Goal: Transaction & Acquisition: Download file/media

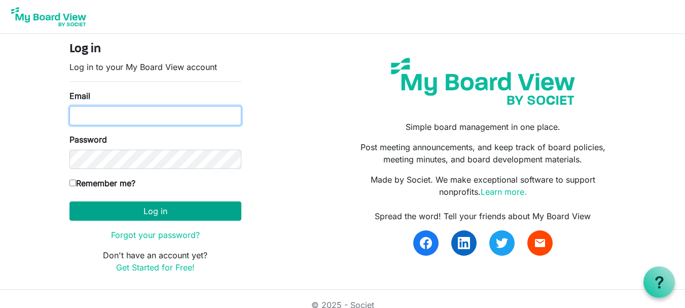
type input "[EMAIL_ADDRESS][DOMAIN_NAME]"
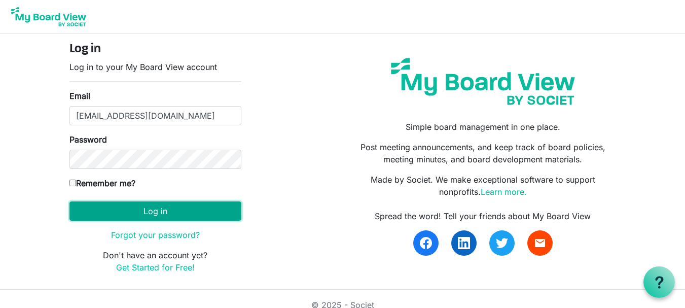
click at [187, 206] on button "Log in" at bounding box center [155, 210] width 172 height 19
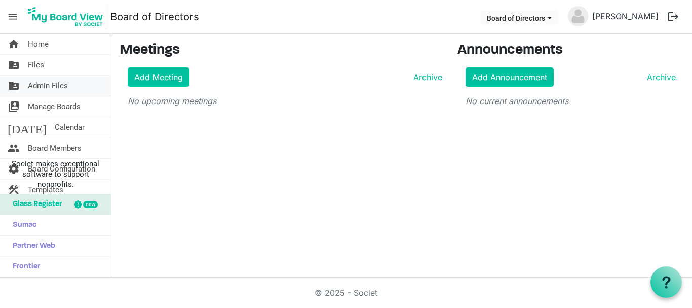
click at [46, 86] on span "Admin Files" at bounding box center [48, 86] width 40 height 20
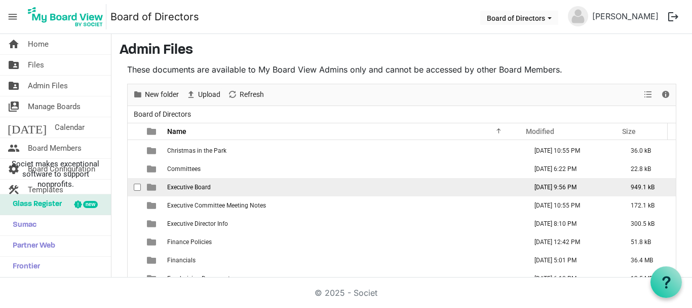
scroll to position [51, 0]
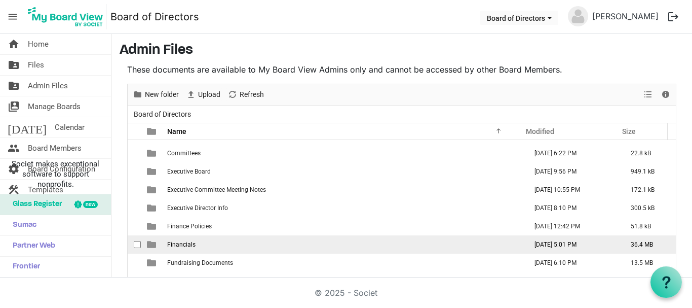
click at [182, 244] on span "Financials" at bounding box center [181, 244] width 28 height 7
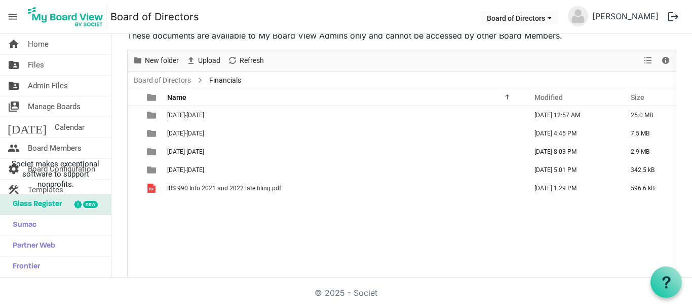
scroll to position [0, 0]
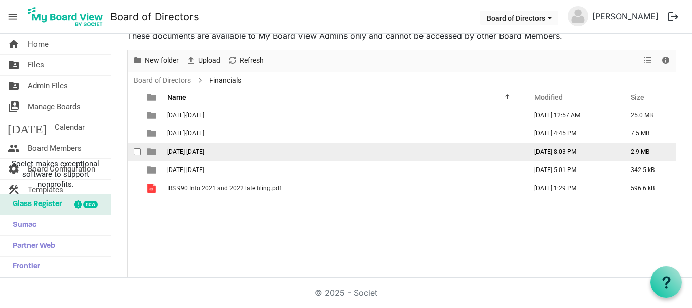
click at [190, 149] on span "2024-2025" at bounding box center [185, 151] width 37 height 7
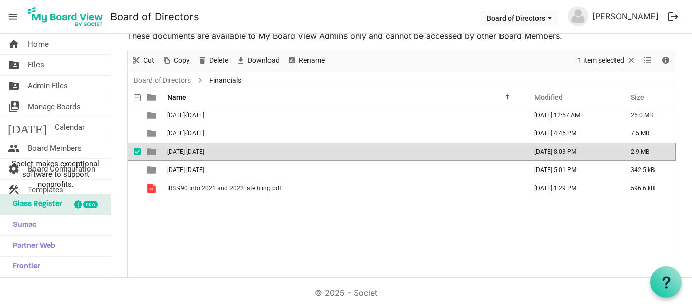
click at [190, 149] on span "2024-2025" at bounding box center [185, 151] width 37 height 7
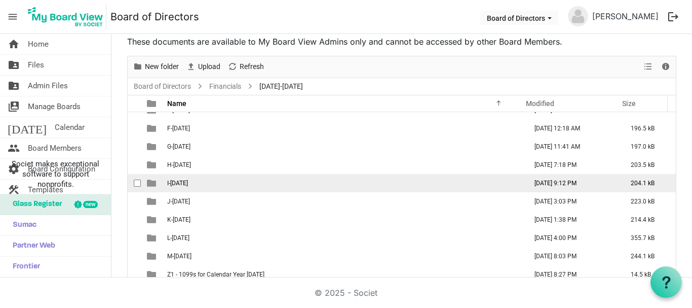
scroll to position [43, 0]
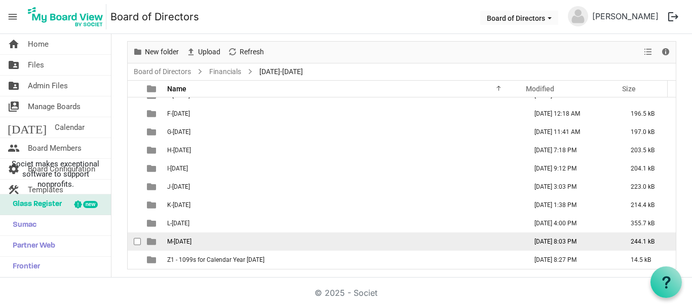
click at [188, 240] on span "M-June 2025" at bounding box center [179, 241] width 24 height 7
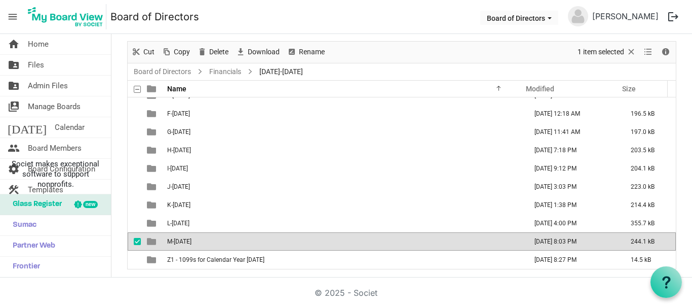
click at [188, 240] on span "M-June 2025" at bounding box center [179, 241] width 24 height 7
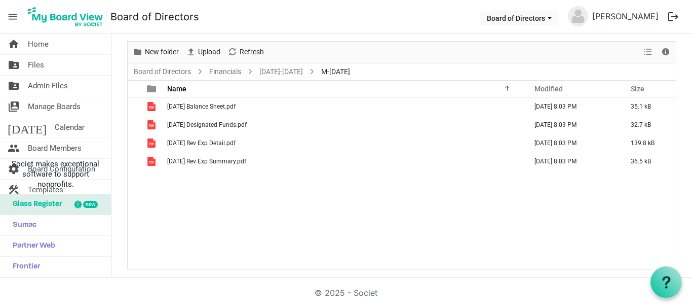
scroll to position [0, 0]
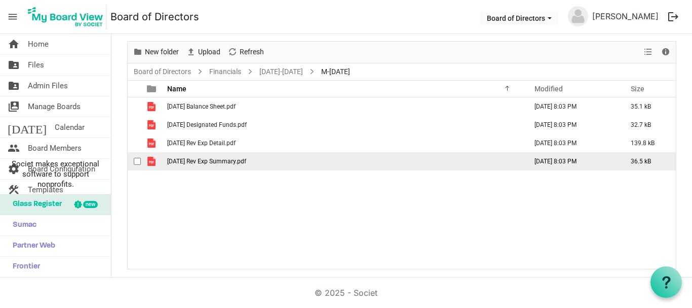
click at [201, 159] on span "June 2025 Rev Exp Summary.pdf" at bounding box center [206, 161] width 79 height 7
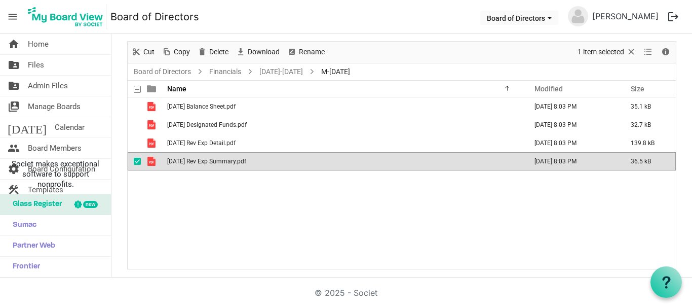
click at [201, 159] on span "June 2025 Rev Exp Summary.pdf" at bounding box center [206, 161] width 79 height 7
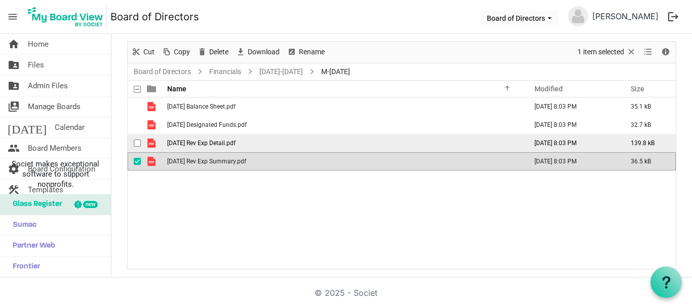
click at [192, 143] on span "June 2025 Rev Exp Detail.pdf" at bounding box center [201, 142] width 68 height 7
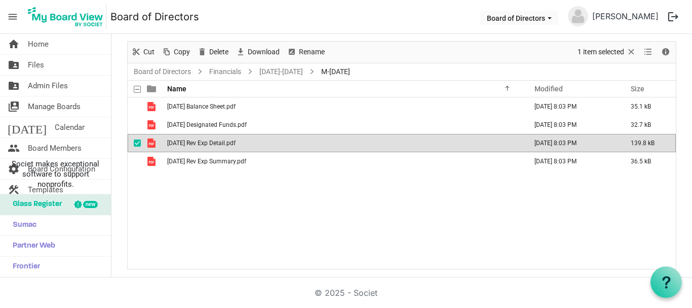
click at [192, 143] on span "June 2025 Rev Exp Detail.pdf" at bounding box center [201, 142] width 68 height 7
